Goal: Find specific page/section: Find specific page/section

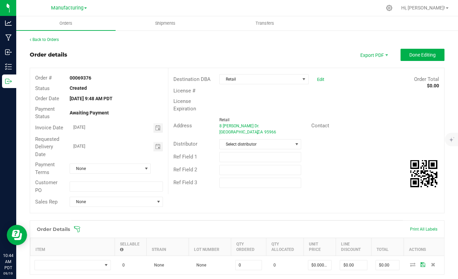
scroll to position [102, 0]
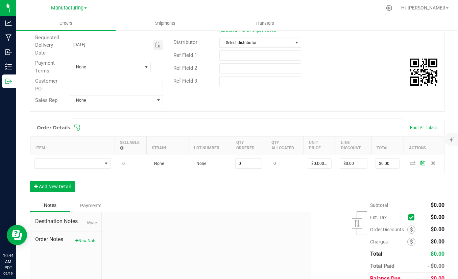
click at [66, 9] on span "Manufacturing" at bounding box center [67, 8] width 32 height 6
click at [49, 29] on link "Retail" at bounding box center [69, 32] width 99 height 9
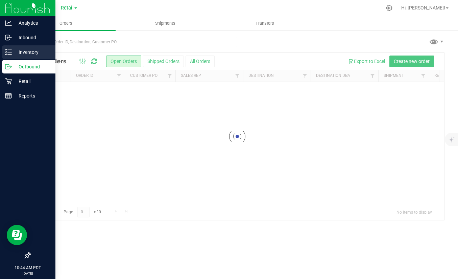
click at [8, 51] on icon at bounding box center [8, 52] width 7 height 7
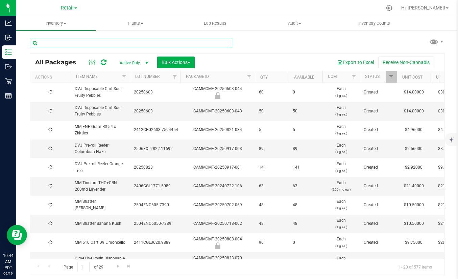
click at [77, 40] on input "text" at bounding box center [131, 43] width 203 height 10
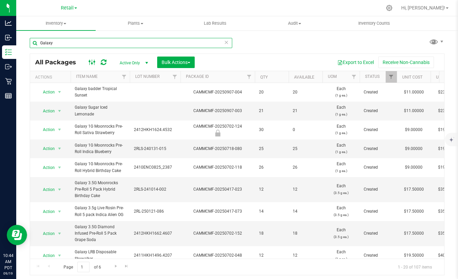
type input "Galaxy"
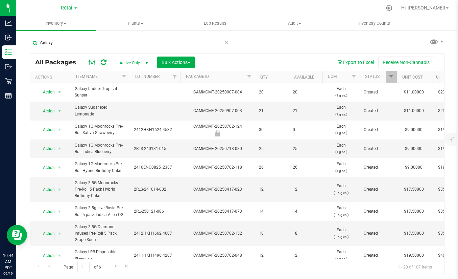
click at [93, 62] on icon at bounding box center [92, 62] width 7 height 8
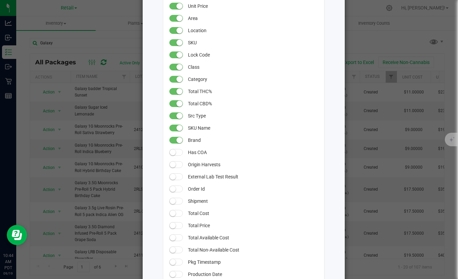
scroll to position [338, 0]
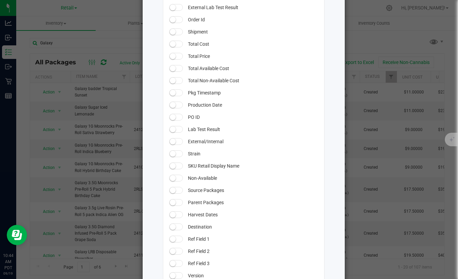
click at [386, 42] on ngb-modal-window "All Packages Grid Settings Drag columns to rearrange their order in the grid. U…" at bounding box center [232, 139] width 464 height 279
click at [382, 44] on ngb-modal-window "All Packages Grid Settings Drag columns to rearrange their order in the grid. U…" at bounding box center [232, 139] width 464 height 279
click at [384, 31] on ngb-modal-window "All Packages Grid Settings Drag columns to rearrange their order in the grid. U…" at bounding box center [232, 139] width 464 height 279
click at [376, 37] on ngb-modal-window "All Packages Grid Settings Drag columns to rearrange their order in the grid. U…" at bounding box center [232, 139] width 464 height 279
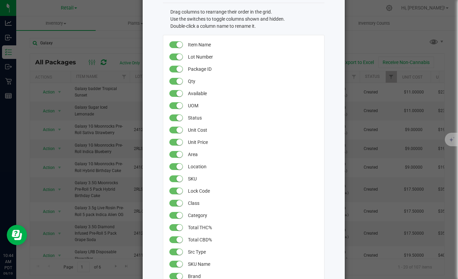
scroll to position [0, 0]
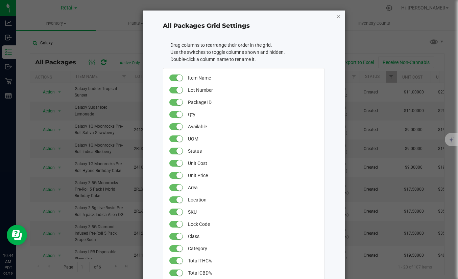
click at [336, 16] on icon "button" at bounding box center [338, 16] width 5 height 8
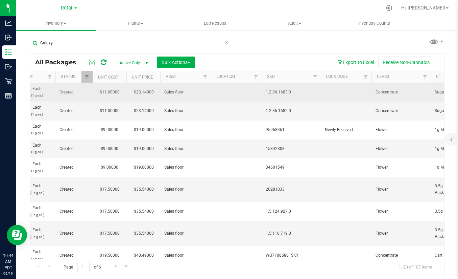
scroll to position [0, 338]
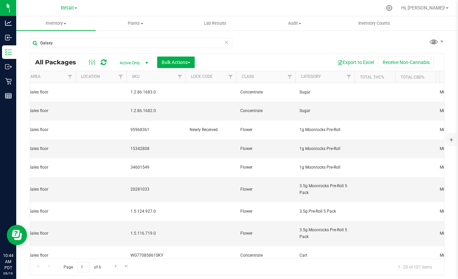
click at [336, 76] on th "Category" at bounding box center [325, 77] width 59 height 12
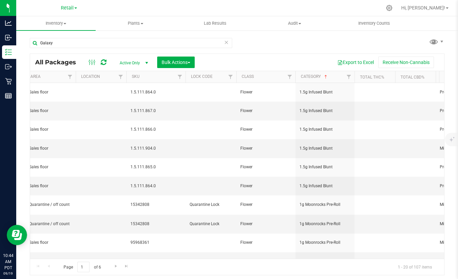
click at [330, 76] on th "Category" at bounding box center [325, 77] width 59 height 12
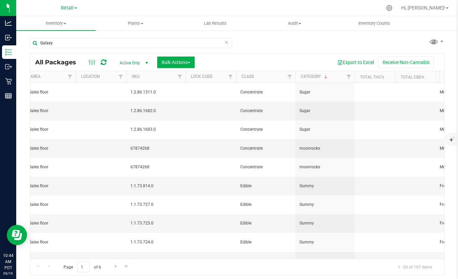
click at [265, 76] on th "Class" at bounding box center [266, 77] width 59 height 12
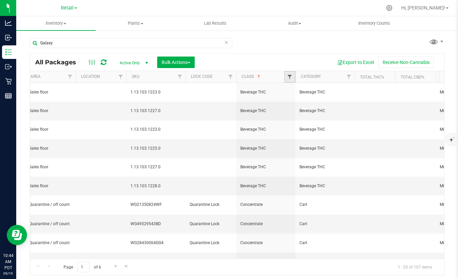
click at [290, 76] on span "Filter" at bounding box center [289, 76] width 5 height 5
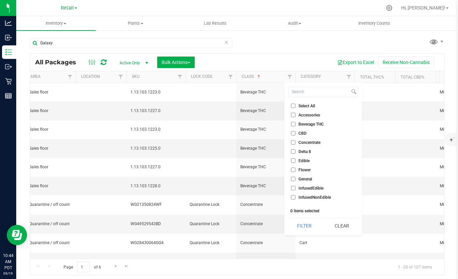
click at [302, 142] on span "Concentrate" at bounding box center [310, 142] width 22 height 4
click at [296, 142] on input "Concentrate" at bounding box center [293, 142] width 4 height 4
checkbox input "true"
click at [308, 227] on button "Filter" at bounding box center [305, 225] width 32 height 15
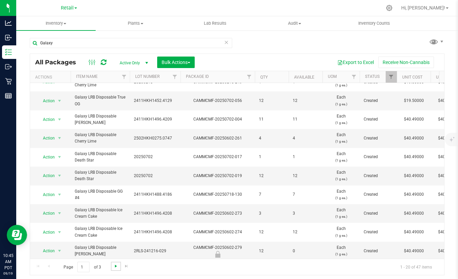
click at [114, 267] on span "Go to the next page" at bounding box center [115, 265] width 5 height 5
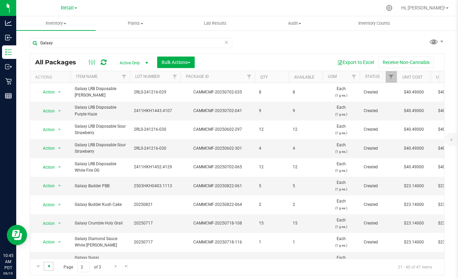
click at [50, 266] on span "Go to the previous page" at bounding box center [48, 265] width 5 height 5
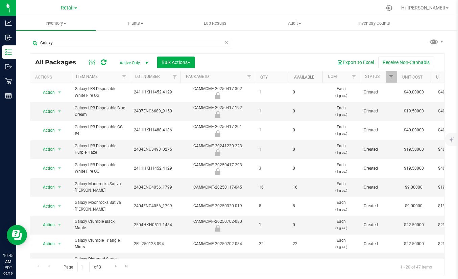
click at [304, 75] on link "Available" at bounding box center [304, 77] width 20 height 5
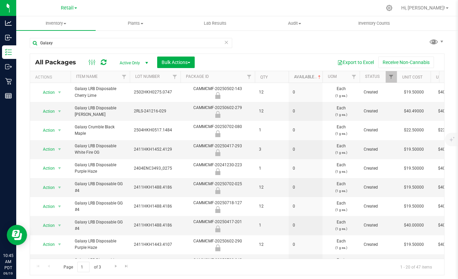
click at [303, 75] on link "Available" at bounding box center [308, 76] width 28 height 5
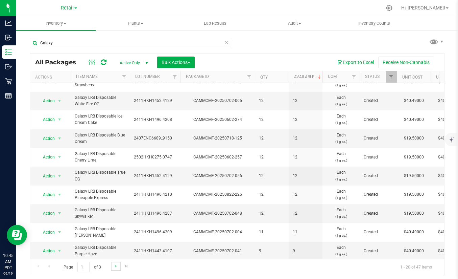
click at [112, 267] on link "Go to the next page" at bounding box center [116, 266] width 10 height 9
